Goal: Transaction & Acquisition: Purchase product/service

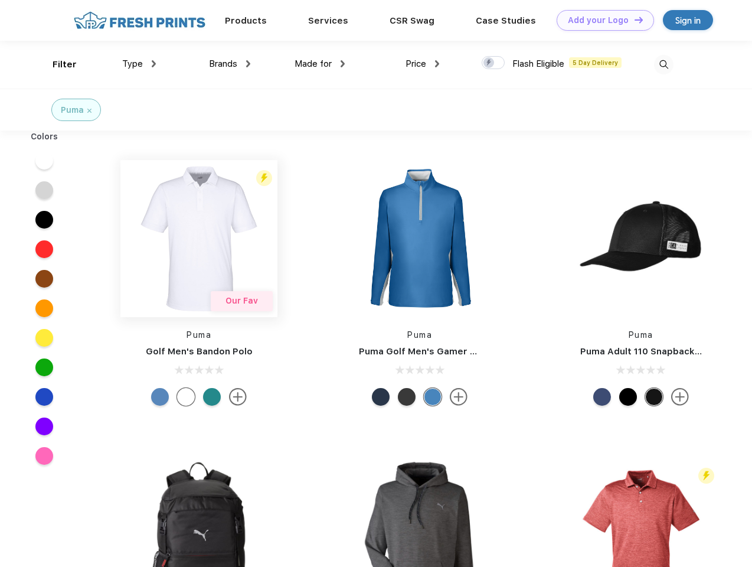
scroll to position [1, 0]
click at [601, 20] on link "Add your Logo Design Tool" at bounding box center [605, 20] width 97 height 21
click at [0, 0] on div "Design Tool" at bounding box center [0, 0] width 0 height 0
click at [634, 19] on link "Add your Logo Design Tool" at bounding box center [605, 20] width 97 height 21
click at [57, 64] on div "Filter" at bounding box center [65, 65] width 24 height 14
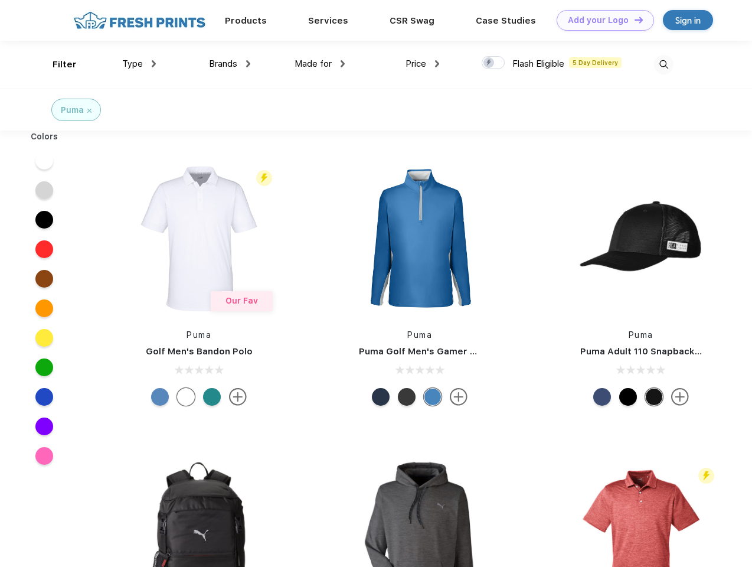
click at [139, 64] on span "Type" at bounding box center [132, 63] width 21 height 11
click at [230, 64] on span "Brands" at bounding box center [223, 63] width 28 height 11
click at [320, 64] on span "Made for" at bounding box center [313, 63] width 37 height 11
click at [423, 64] on span "Price" at bounding box center [416, 63] width 21 height 11
click at [494, 63] on div at bounding box center [493, 62] width 23 height 13
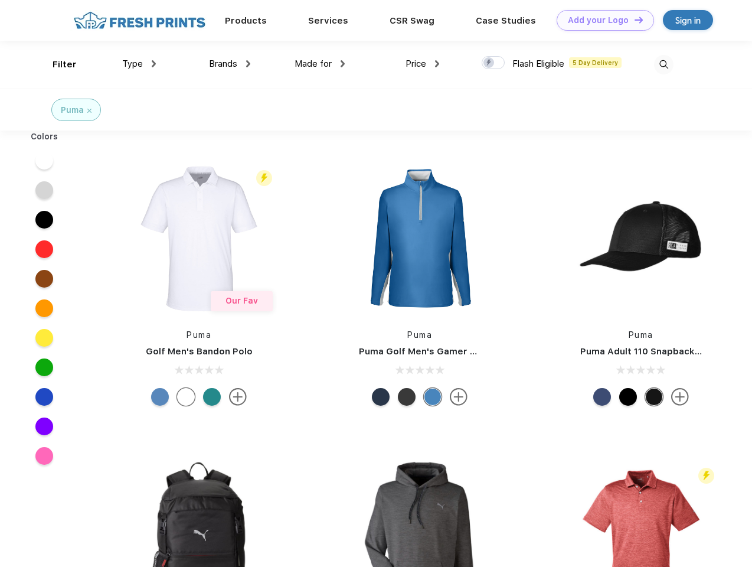
click at [490, 63] on input "checkbox" at bounding box center [486, 60] width 8 height 8
click at [664, 64] on img at bounding box center [663, 64] width 19 height 19
